Goal: Information Seeking & Learning: Find specific page/section

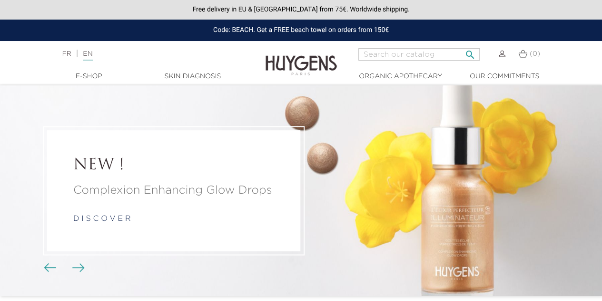
drag, startPoint x: 0, startPoint y: 0, endPoint x: 400, endPoint y: 48, distance: 402.4
click at [400, 48] on input "Search" at bounding box center [419, 54] width 121 height 12
paste input "Lash & Brow Treatment Trio"
type input "Lash & Brow Treatment Trio"
click at [462, 45] on button " Search" at bounding box center [470, 51] width 17 height 13
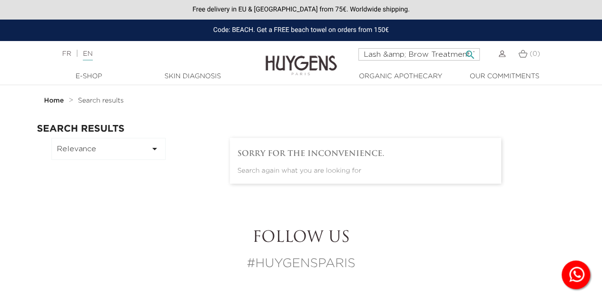
click at [446, 59] on input "Lash &amp; Brow Treatment Trio" at bounding box center [419, 54] width 121 height 12
click at [442, 56] on input "Lash &amp; Brow Treatment Trio" at bounding box center [419, 54] width 121 height 12
click at [405, 57] on input "Lash &amp; Brow Treatment Trio" at bounding box center [419, 54] width 121 height 12
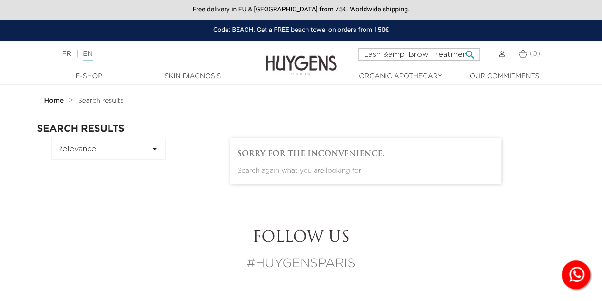
click at [408, 55] on input "Lash &amp; Brow Treatment Trio" at bounding box center [419, 54] width 121 height 12
type input "Lash &amp Brow Treatment Trio"
click at [462, 45] on button " Search" at bounding box center [470, 51] width 17 height 13
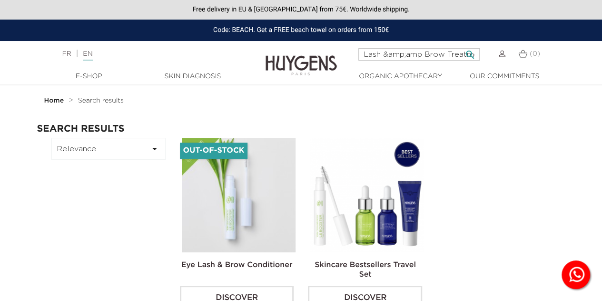
click at [406, 49] on input "Lash &amp;amp Brow Treatment Trio" at bounding box center [419, 54] width 121 height 12
type input "lash & brow"
click at [462, 45] on button " Search" at bounding box center [470, 51] width 17 height 13
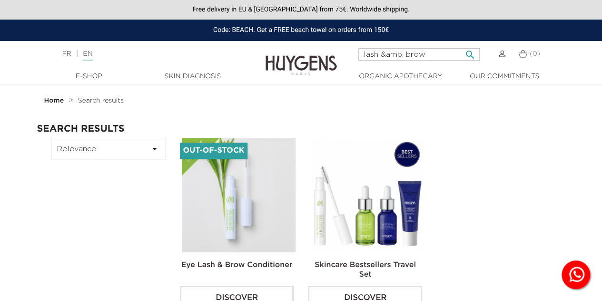
click at [429, 53] on input "lash &amp; brow" at bounding box center [419, 54] width 121 height 12
click at [407, 53] on input "lash &amp; brow" at bounding box center [419, 54] width 121 height 12
type input "lash & brow"
click at [462, 45] on button " Search" at bounding box center [470, 51] width 17 height 13
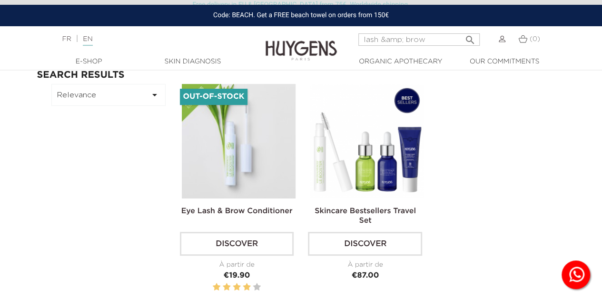
scroll to position [55, 0]
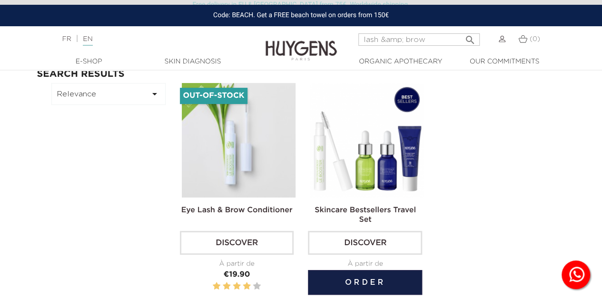
click at [383, 213] on link "Skincare Bestsellers Travel Set" at bounding box center [365, 214] width 101 height 17
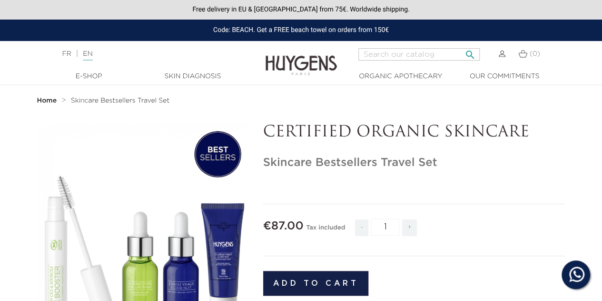
click at [407, 52] on input "Search" at bounding box center [419, 54] width 121 height 12
type input "lash"
click at [462, 45] on button " Search" at bounding box center [470, 51] width 17 height 13
